Goal: Task Accomplishment & Management: Manage account settings

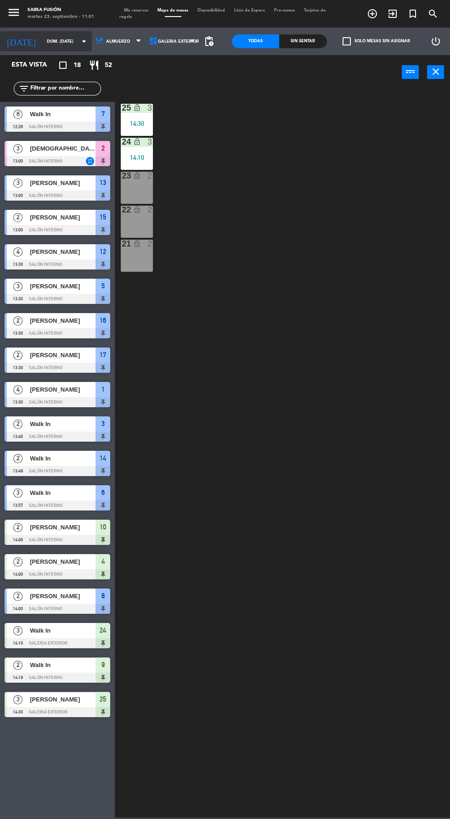
click at [42, 43] on input "dom. [DATE]" at bounding box center [71, 41] width 58 height 14
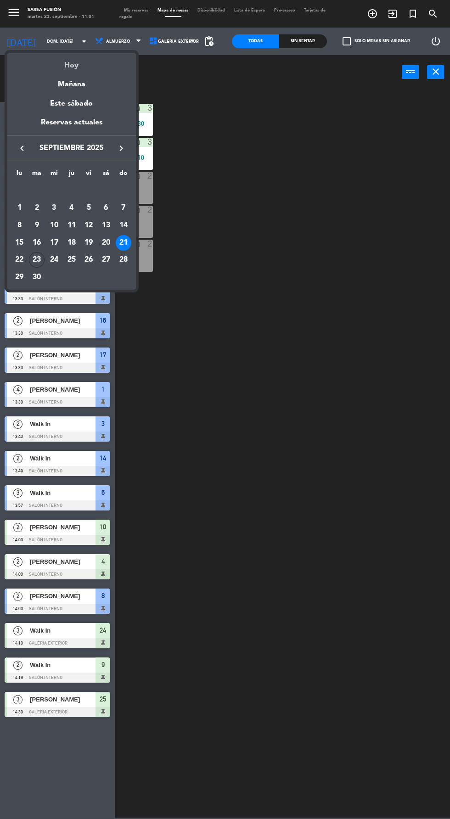
click at [53, 68] on div "Hoy" at bounding box center [71, 62] width 129 height 19
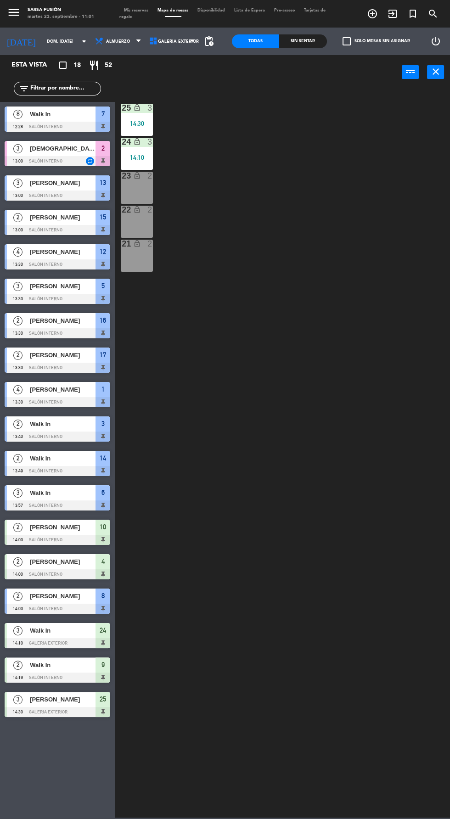
type input "[DATE] sep."
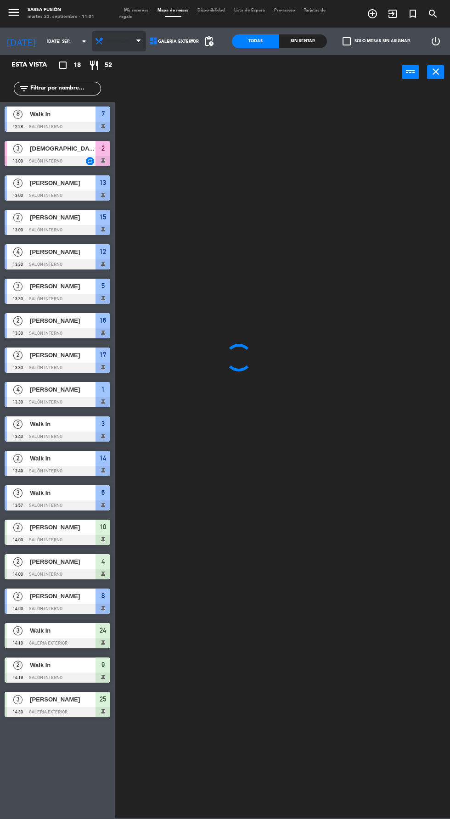
click at [95, 41] on icon at bounding box center [99, 41] width 9 height 9
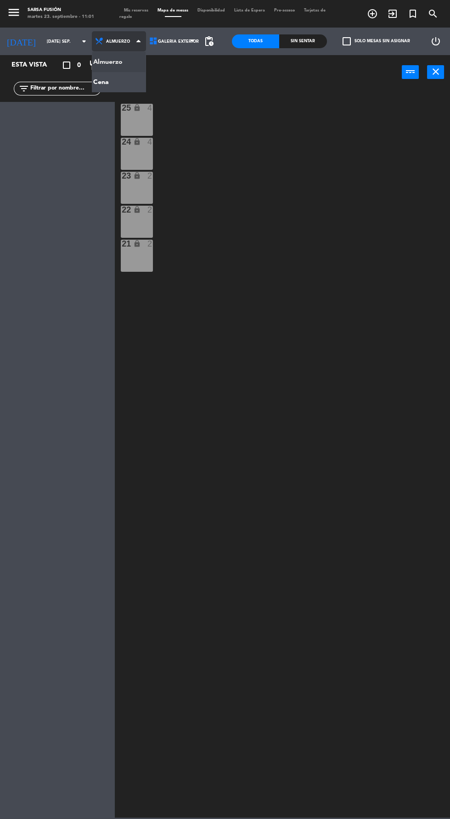
click at [99, 90] on ng-component "menu Sarsa Fusión martes 23. septiembre - 11:01 Mis reservas Mapa de mesas Disp…" at bounding box center [225, 409] width 450 height 818
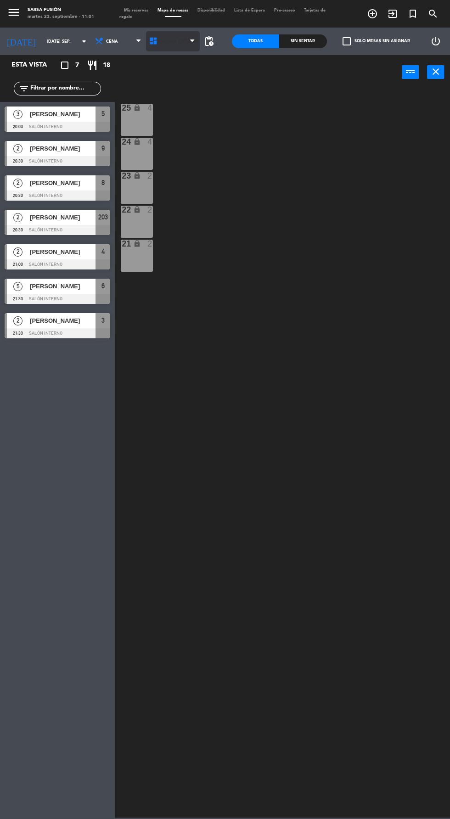
click at [149, 42] on icon at bounding box center [153, 41] width 9 height 9
click at [141, 10] on span "Mis reservas" at bounding box center [136, 10] width 34 height 4
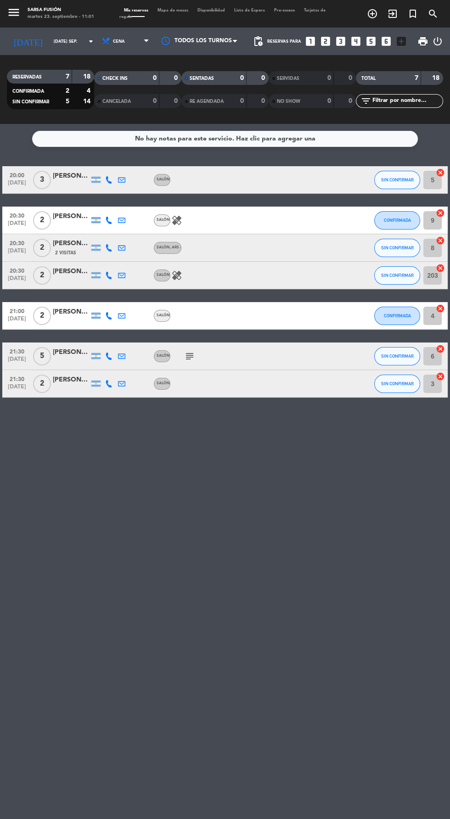
click at [67, 175] on div "[PERSON_NAME]" at bounding box center [71, 176] width 37 height 11
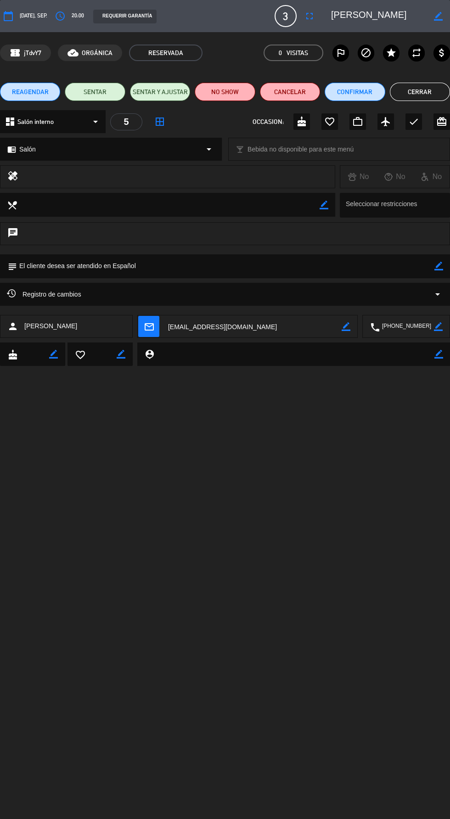
click at [422, 96] on button "Cerrar" at bounding box center [420, 92] width 60 height 18
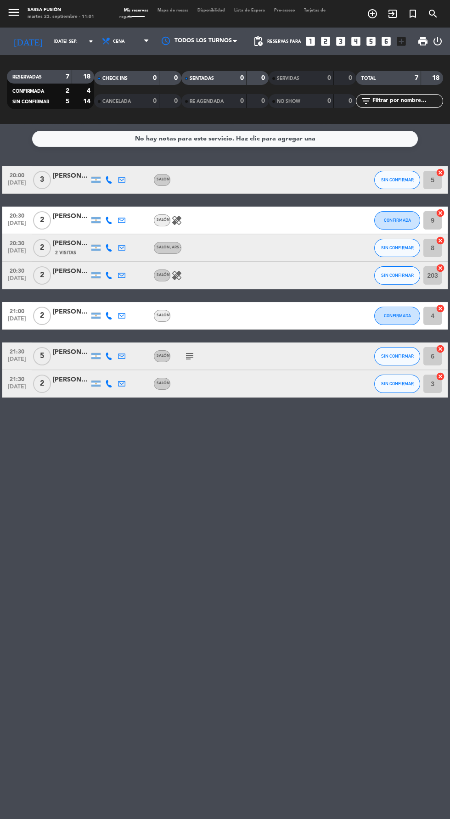
click at [178, 10] on span "Mapa de mesas" at bounding box center [173, 10] width 40 height 4
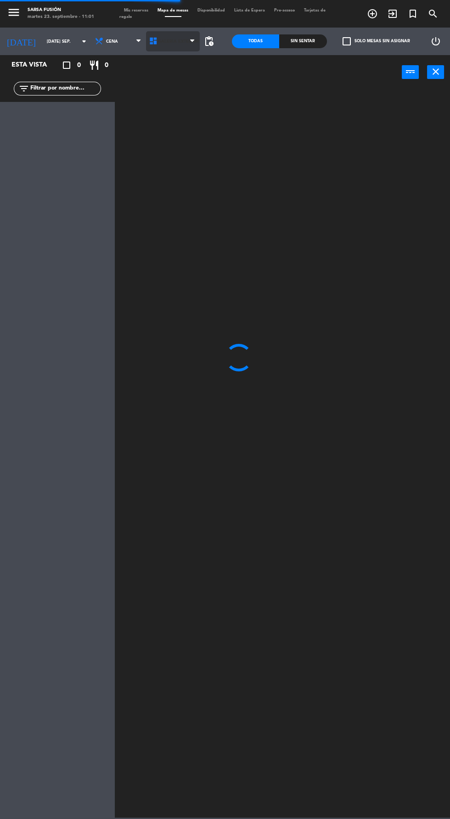
click at [177, 34] on span "Galeria Exterior" at bounding box center [173, 41] width 54 height 20
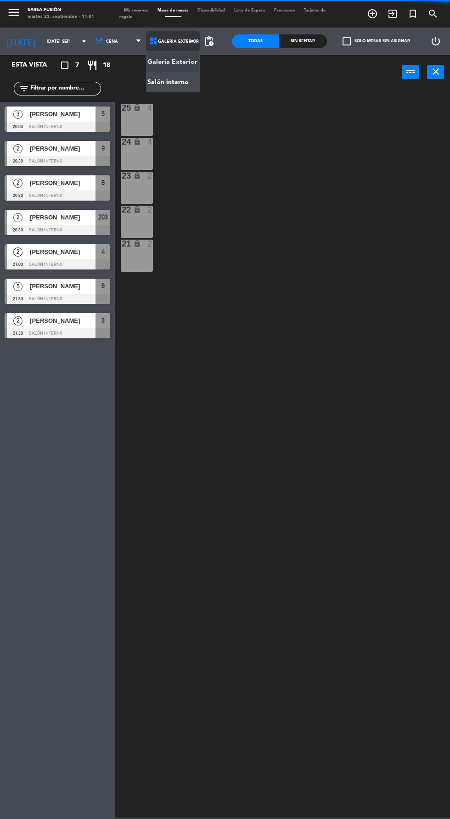
click at [179, 79] on ng-component "menu Sarsa Fusión martes 23. septiembre - 11:01 Mis reservas Mapa de mesas Disp…" at bounding box center [225, 409] width 450 height 818
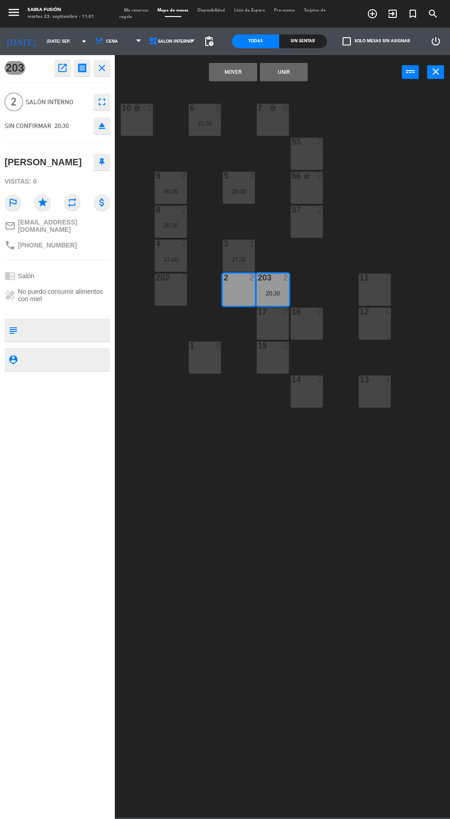
click at [233, 72] on button "Mover" at bounding box center [233, 72] width 48 height 18
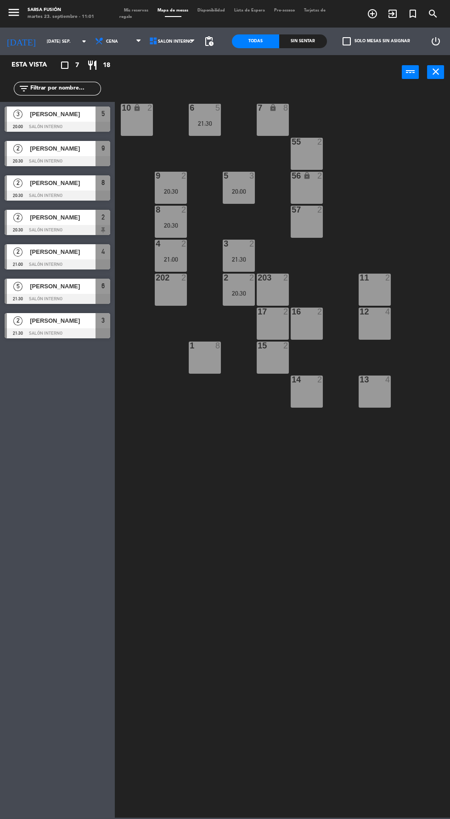
click at [275, 332] on div "17 2" at bounding box center [273, 324] width 32 height 32
click at [242, 292] on div "20:30" at bounding box center [239, 293] width 32 height 6
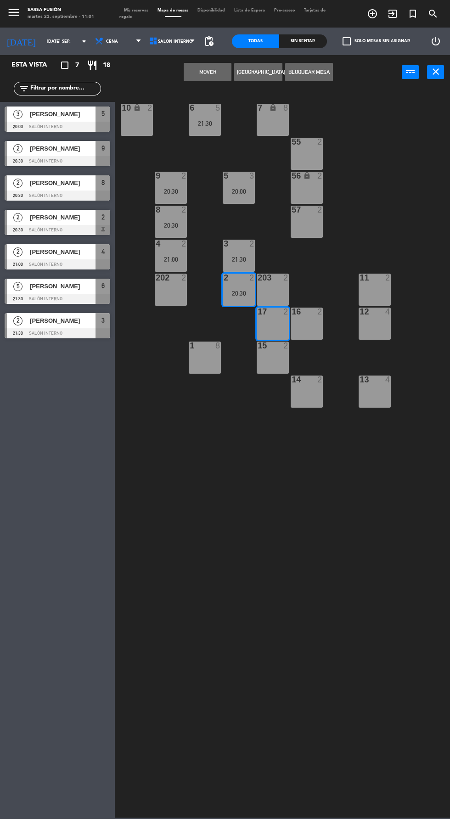
click at [216, 69] on button "Mover" at bounding box center [208, 72] width 48 height 18
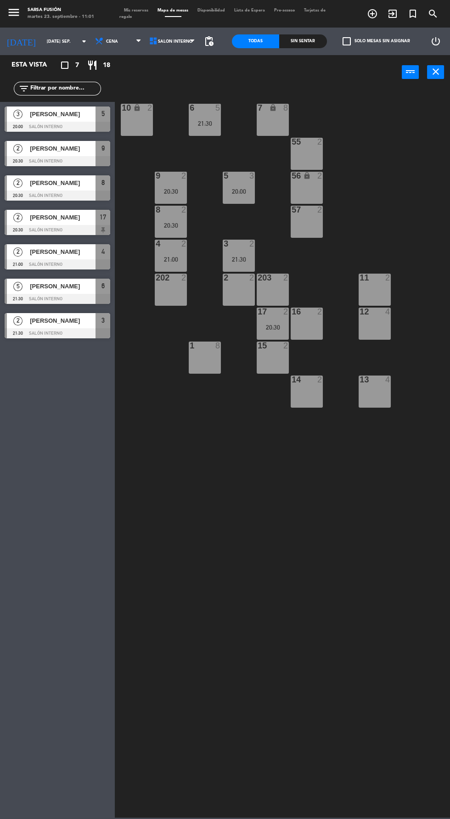
click at [283, 291] on div "203 2" at bounding box center [273, 290] width 32 height 32
click at [287, 73] on button "Bloquear Mesa" at bounding box center [284, 72] width 48 height 18
click at [386, 298] on div "11 2" at bounding box center [375, 290] width 32 height 32
click at [298, 72] on button "Bloquear Mesa" at bounding box center [284, 72] width 48 height 18
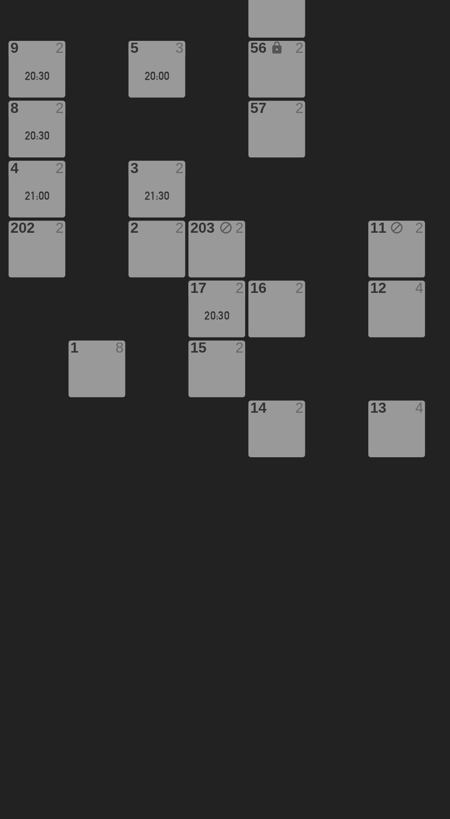
click at [167, 260] on div "21:00" at bounding box center [171, 259] width 32 height 6
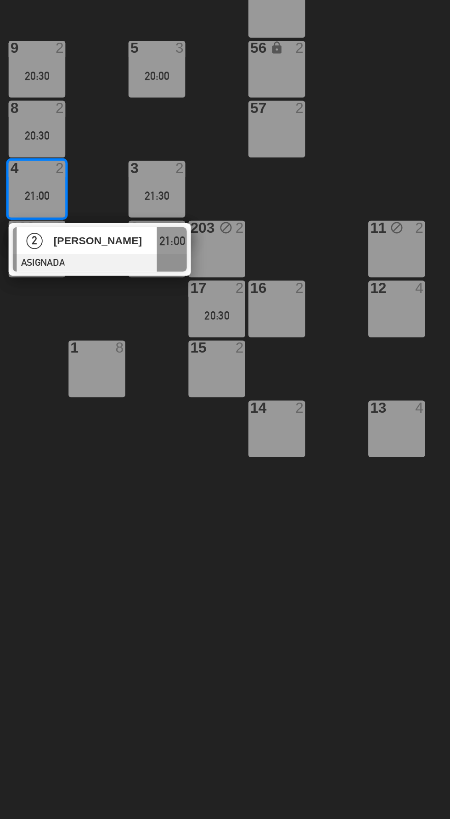
click at [312, 393] on div "14 2" at bounding box center [307, 392] width 32 height 32
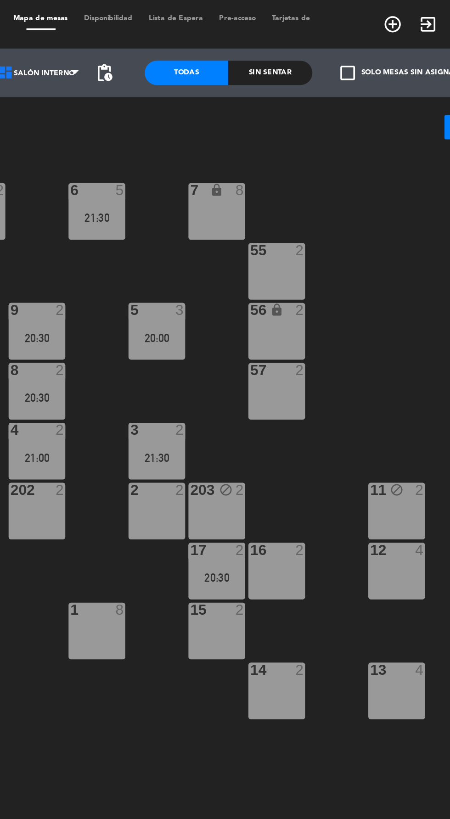
click at [318, 400] on div "14 2" at bounding box center [307, 392] width 32 height 32
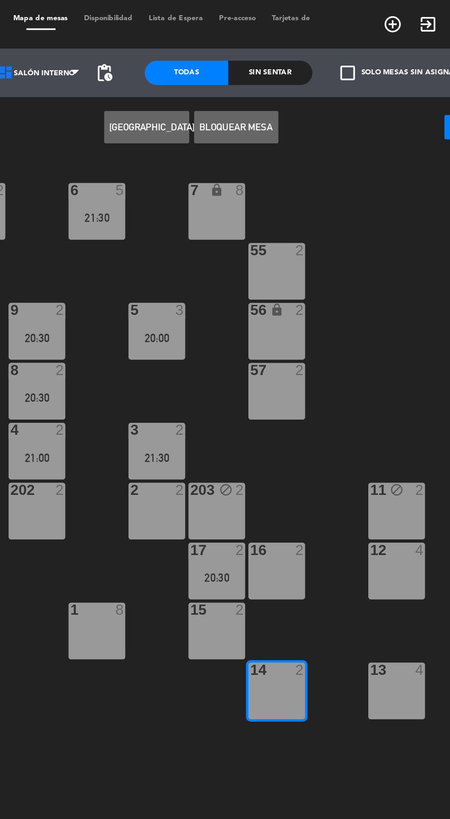
click at [171, 287] on div "202 2" at bounding box center [171, 290] width 32 height 32
click at [169, 253] on div "4 2 21:00" at bounding box center [171, 256] width 32 height 32
click at [177, 295] on div "202 2" at bounding box center [171, 290] width 32 height 32
click at [168, 256] on div "21:00" at bounding box center [171, 259] width 32 height 6
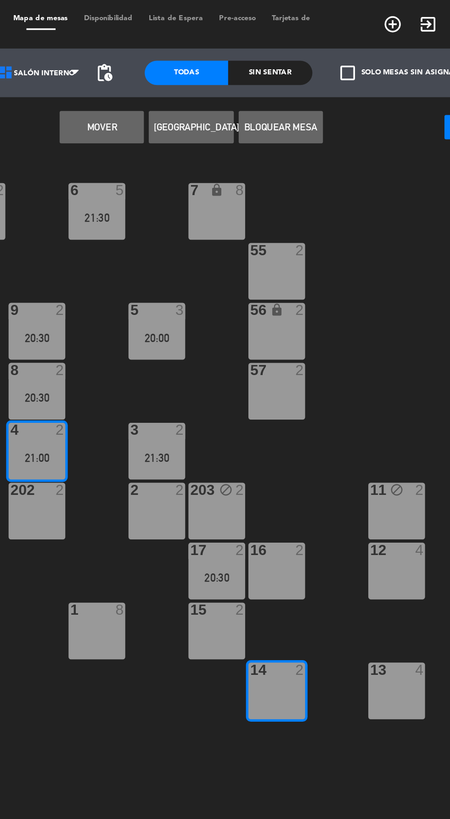
click at [209, 79] on button "Mover" at bounding box center [208, 72] width 48 height 18
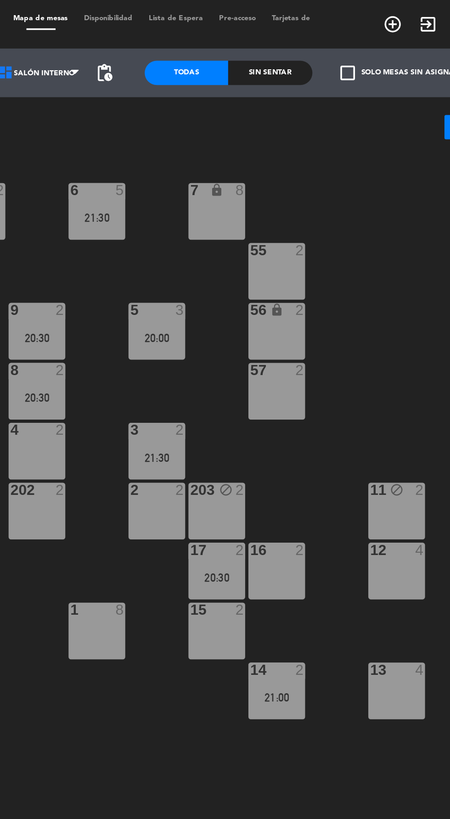
click at [241, 197] on div "5 3 20:00" at bounding box center [239, 188] width 32 height 32
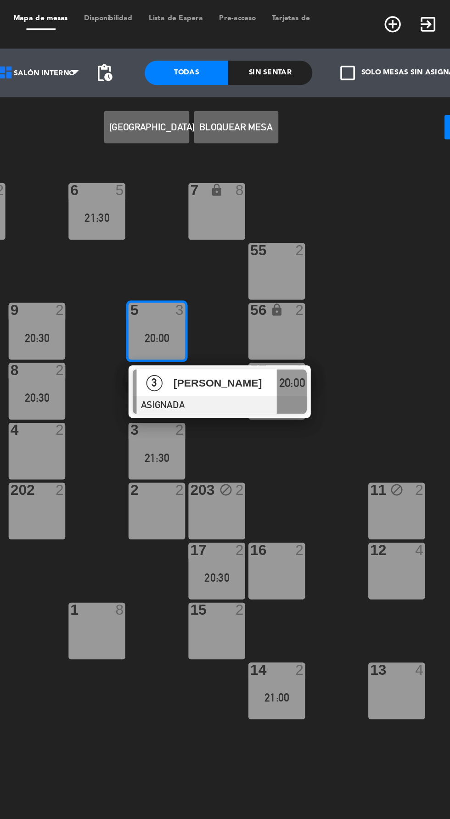
click at [380, 402] on div "13 4" at bounding box center [375, 392] width 32 height 32
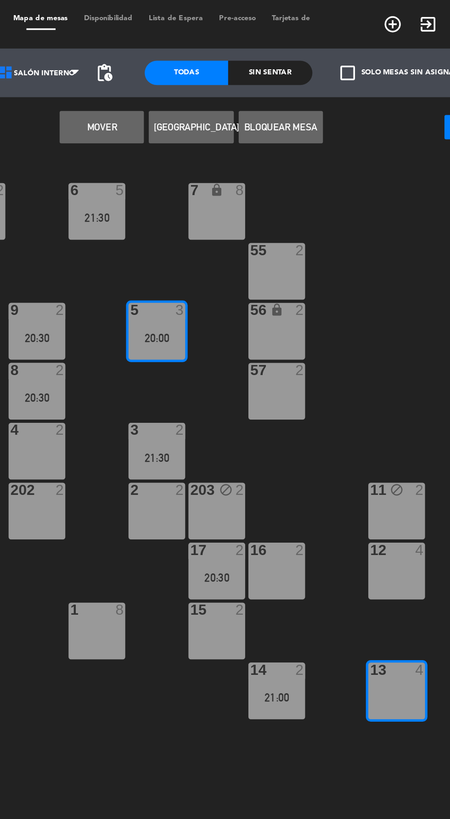
click at [214, 75] on button "Mover" at bounding box center [208, 72] width 48 height 18
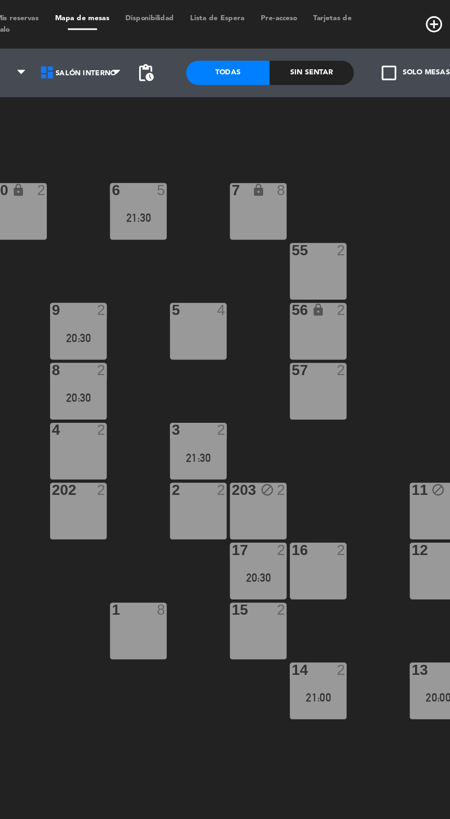
click at [159, 223] on div "20:30" at bounding box center [171, 225] width 32 height 6
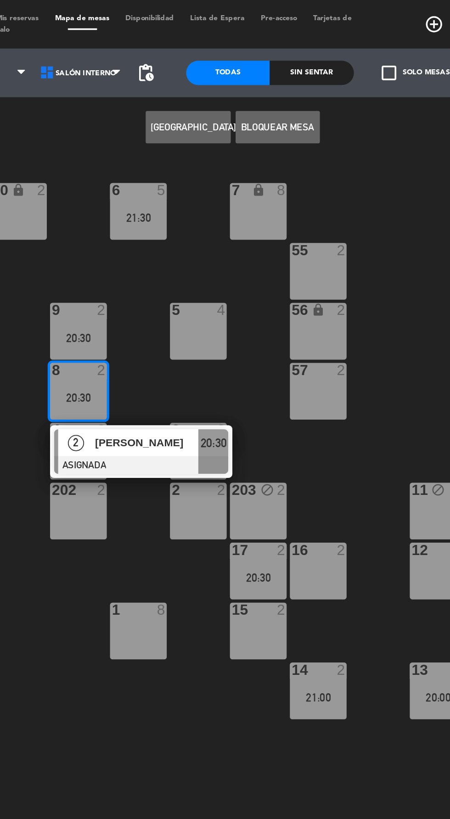
click at [239, 190] on div "5 4" at bounding box center [239, 188] width 32 height 32
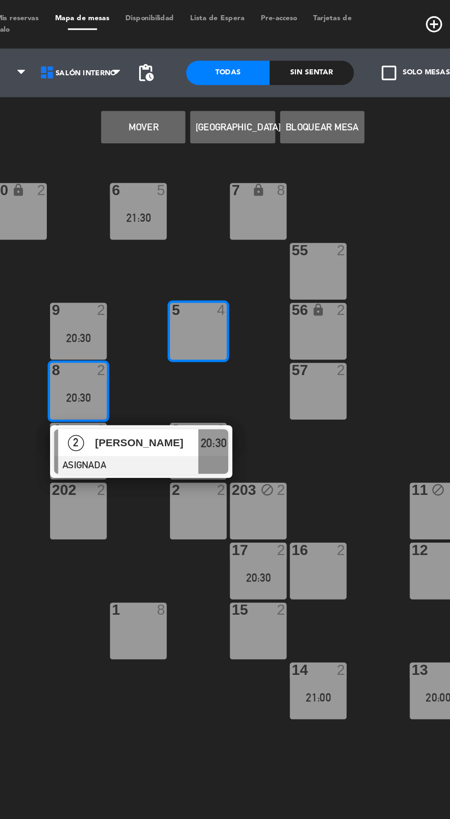
click at [245, 191] on div "5 4" at bounding box center [239, 188] width 32 height 32
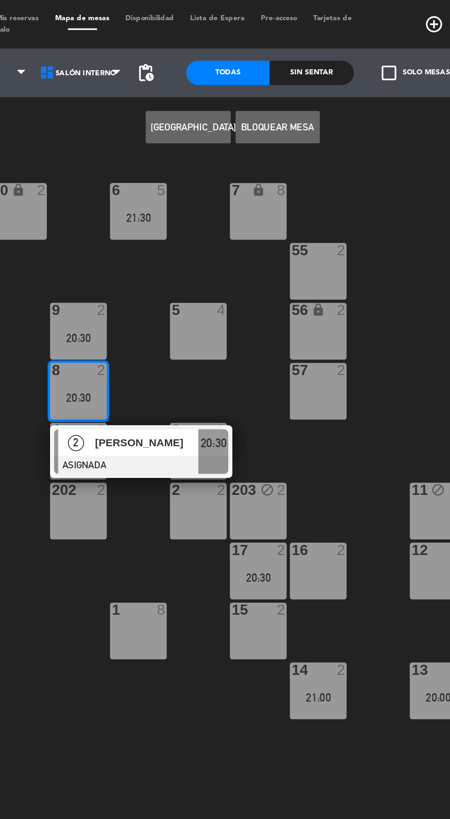
click at [314, 334] on div "16 2" at bounding box center [307, 324] width 32 height 32
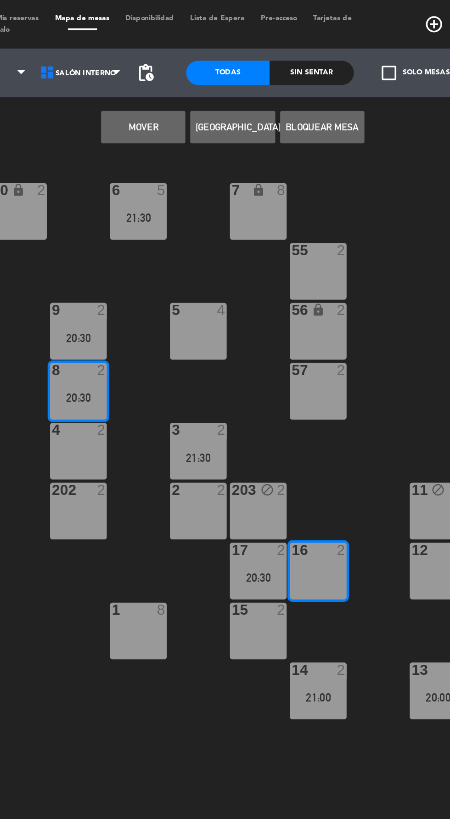
click at [207, 72] on button "Mover" at bounding box center [208, 72] width 48 height 18
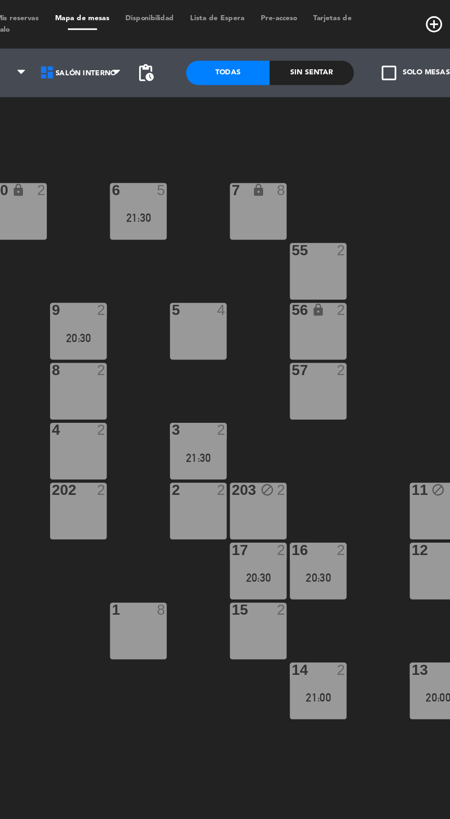
click at [166, 195] on div "9 2 20:30" at bounding box center [171, 188] width 32 height 32
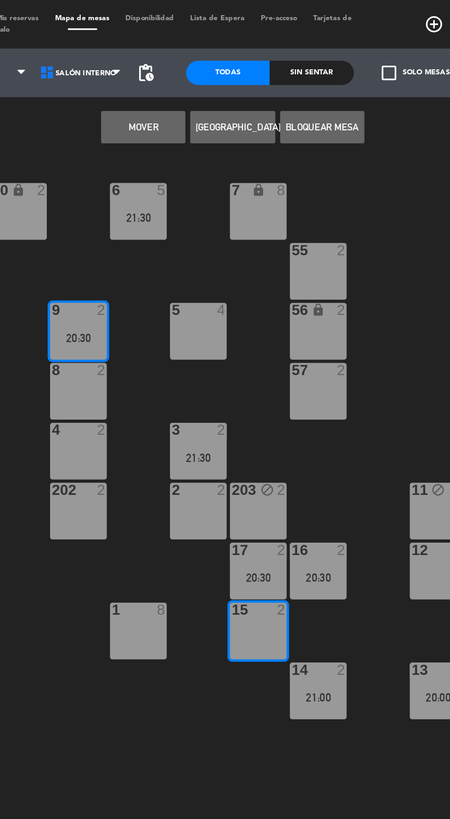
click at [215, 78] on button "Mover" at bounding box center [208, 72] width 48 height 18
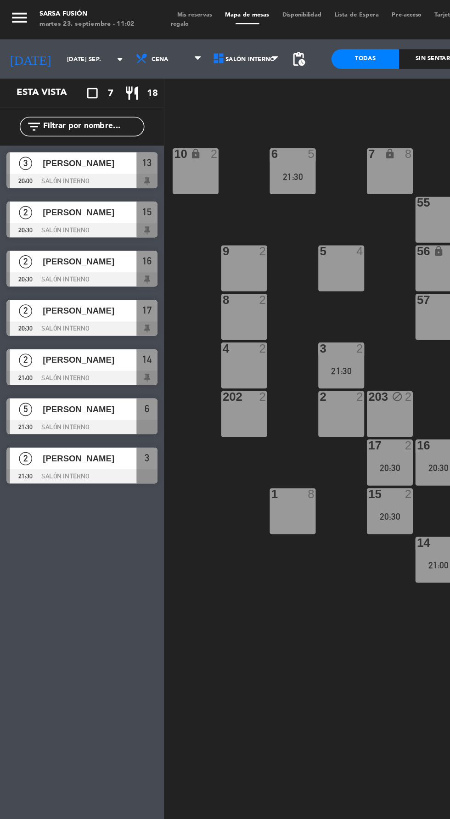
click at [134, 11] on span "Mis reservas" at bounding box center [136, 10] width 34 height 4
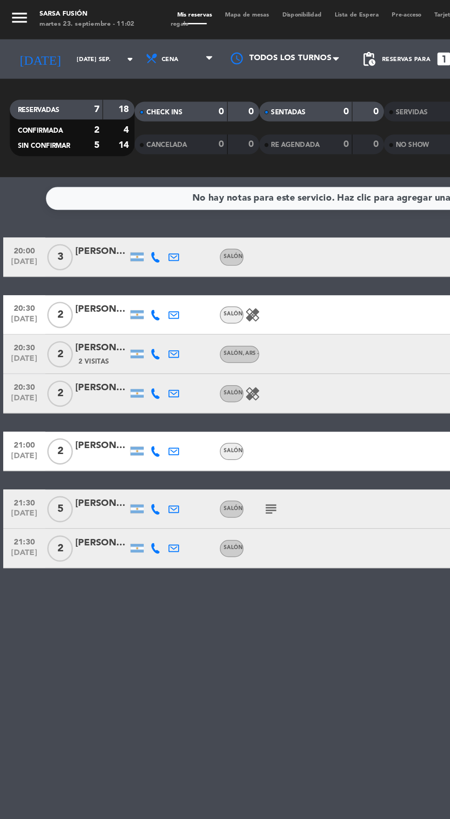
click at [107, 183] on icon at bounding box center [108, 179] width 7 height 7
click at [128, 165] on span at bounding box center [131, 165] width 7 height 7
click at [70, 175] on div "[PERSON_NAME]" at bounding box center [71, 176] width 37 height 11
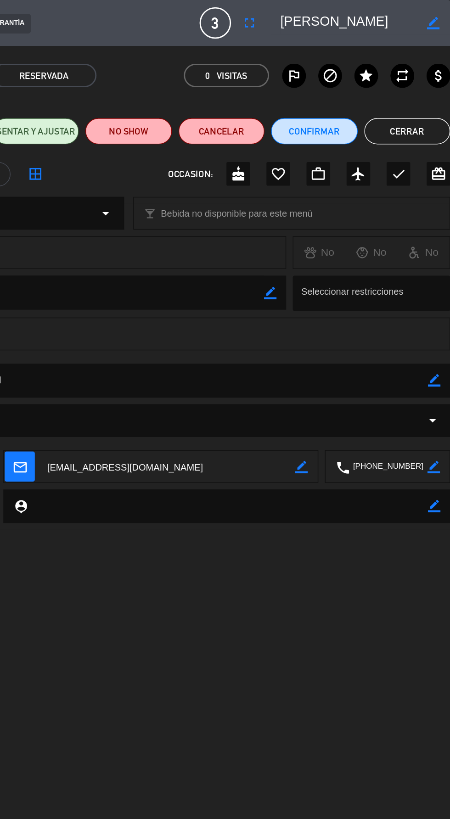
click at [424, 95] on button "Cerrar" at bounding box center [420, 92] width 60 height 18
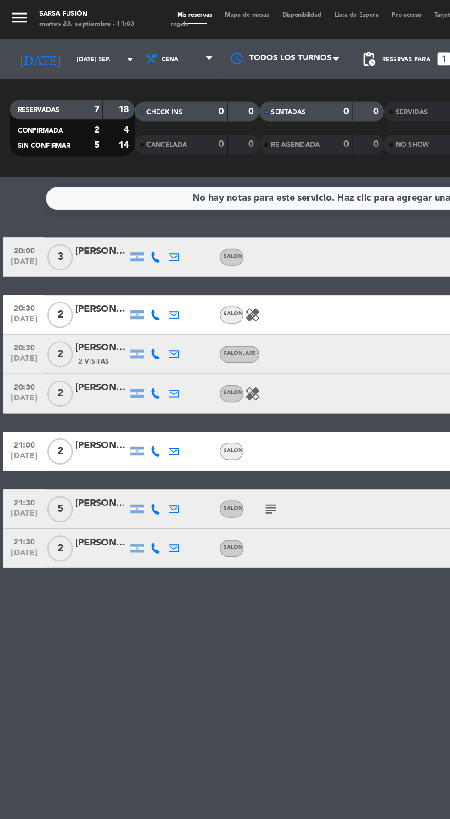
click at [68, 218] on div "[PERSON_NAME]" at bounding box center [71, 216] width 37 height 11
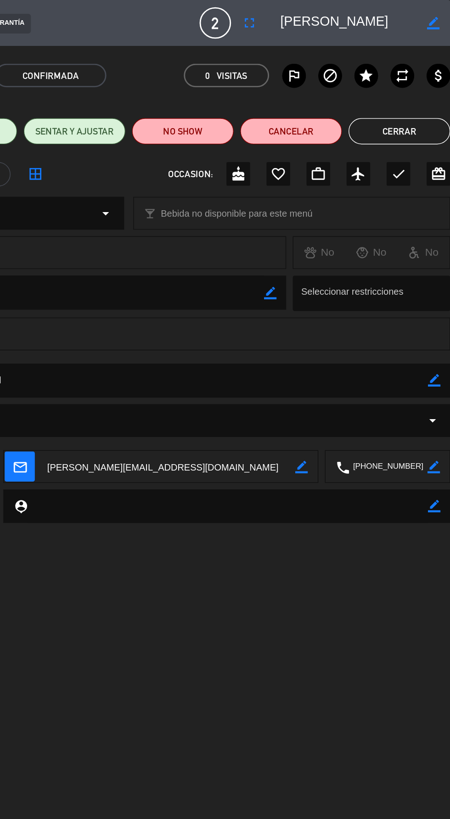
click at [419, 92] on button "Cerrar" at bounding box center [414, 92] width 71 height 18
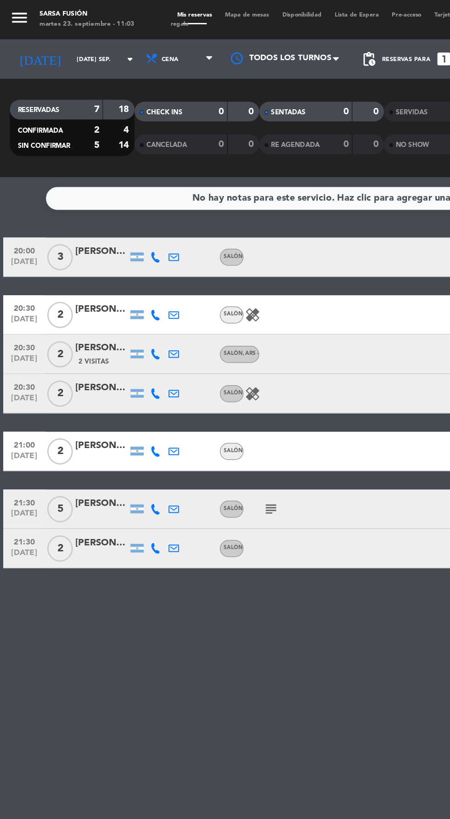
click at [108, 222] on icon at bounding box center [108, 220] width 7 height 7
click at [128, 205] on span at bounding box center [131, 205] width 7 height 7
click at [70, 240] on div "[PERSON_NAME]" at bounding box center [71, 243] width 37 height 11
